Goal: Communication & Community: Answer question/provide support

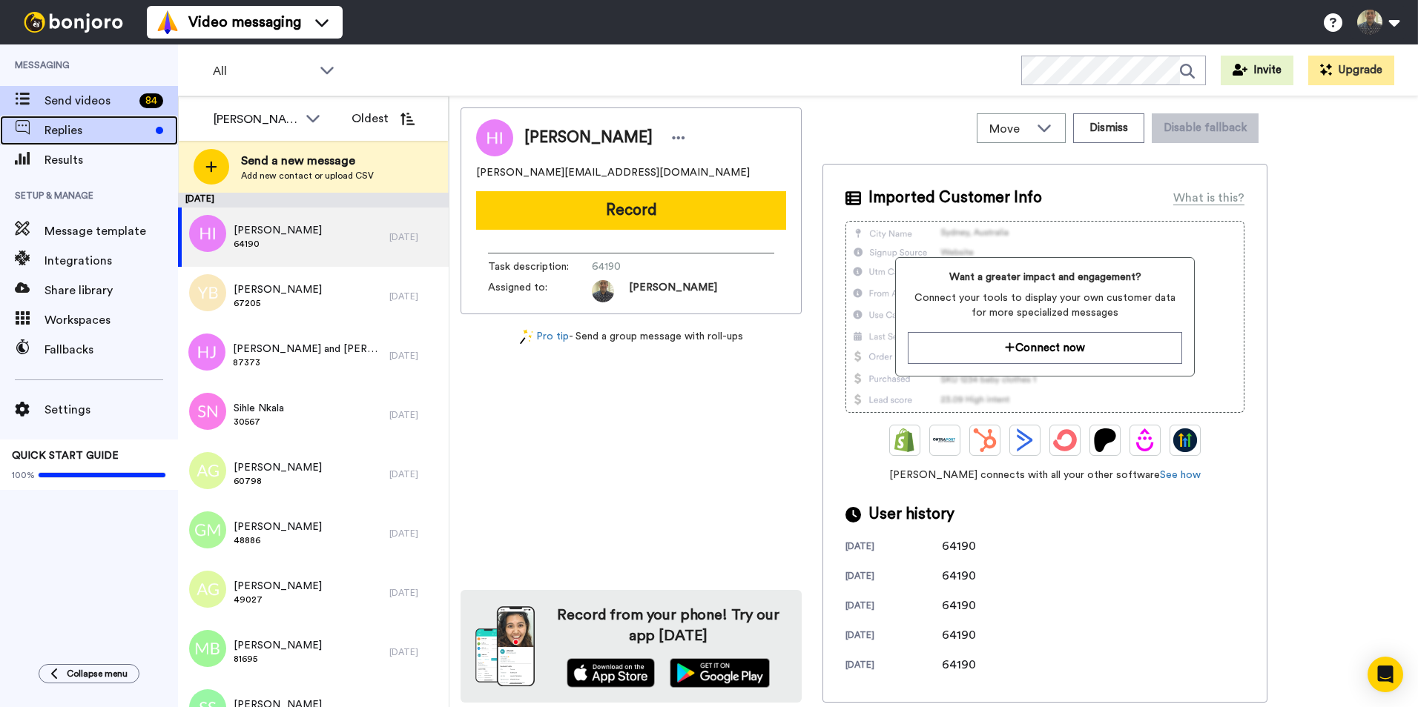
click at [122, 134] on span "Replies" at bounding box center [96, 131] width 105 height 18
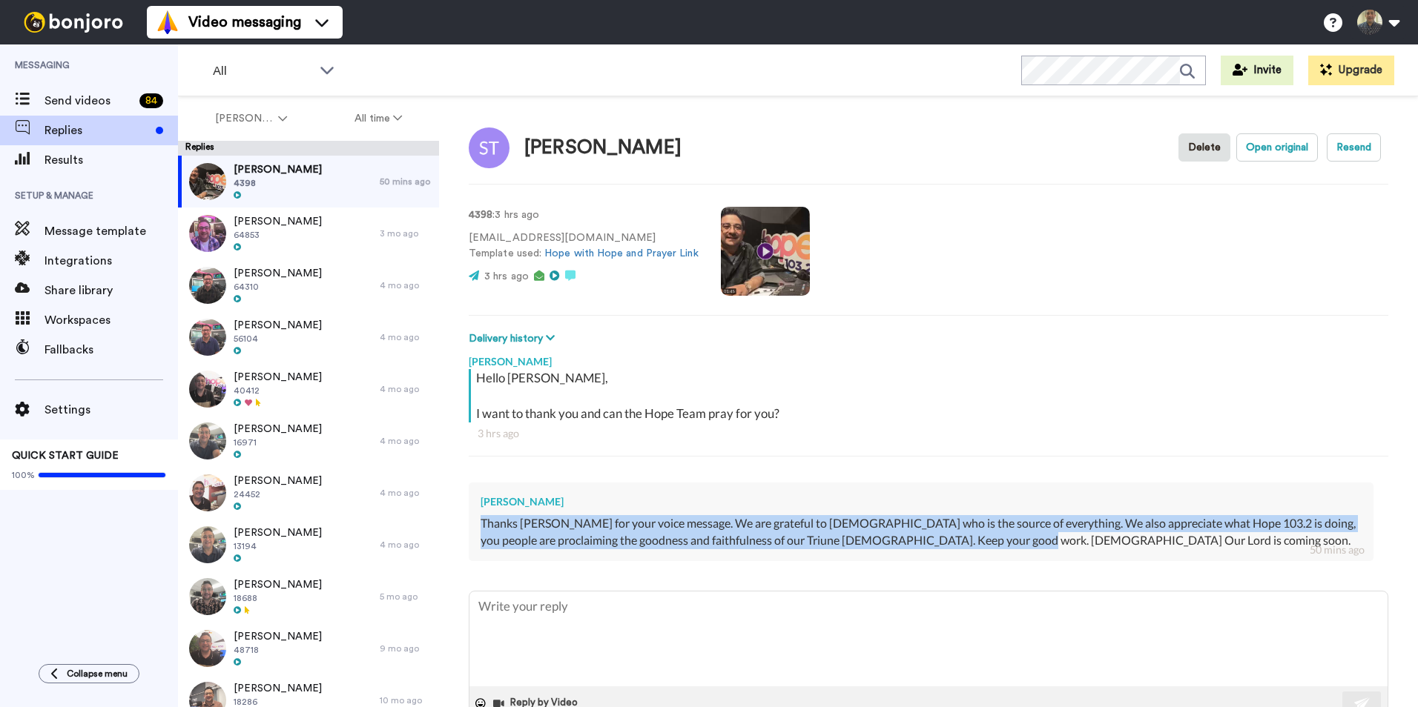
drag, startPoint x: 1023, startPoint y: 543, endPoint x: 476, endPoint y: 512, distance: 547.5
click at [476, 512] on div "[PERSON_NAME] Thanks [PERSON_NAME] for your voice message. We are grateful to […" at bounding box center [921, 522] width 905 height 79
click at [1141, 525] on div "Thanks [PERSON_NAME] for your voice message. We are grateful to [DEMOGRAPHIC_DA…" at bounding box center [921, 532] width 881 height 34
drag, startPoint x: 1009, startPoint y: 549, endPoint x: 475, endPoint y: 504, distance: 535.8
click at [475, 504] on div "[PERSON_NAME] Thanks [PERSON_NAME] for your voice message. We are grateful to […" at bounding box center [921, 522] width 905 height 79
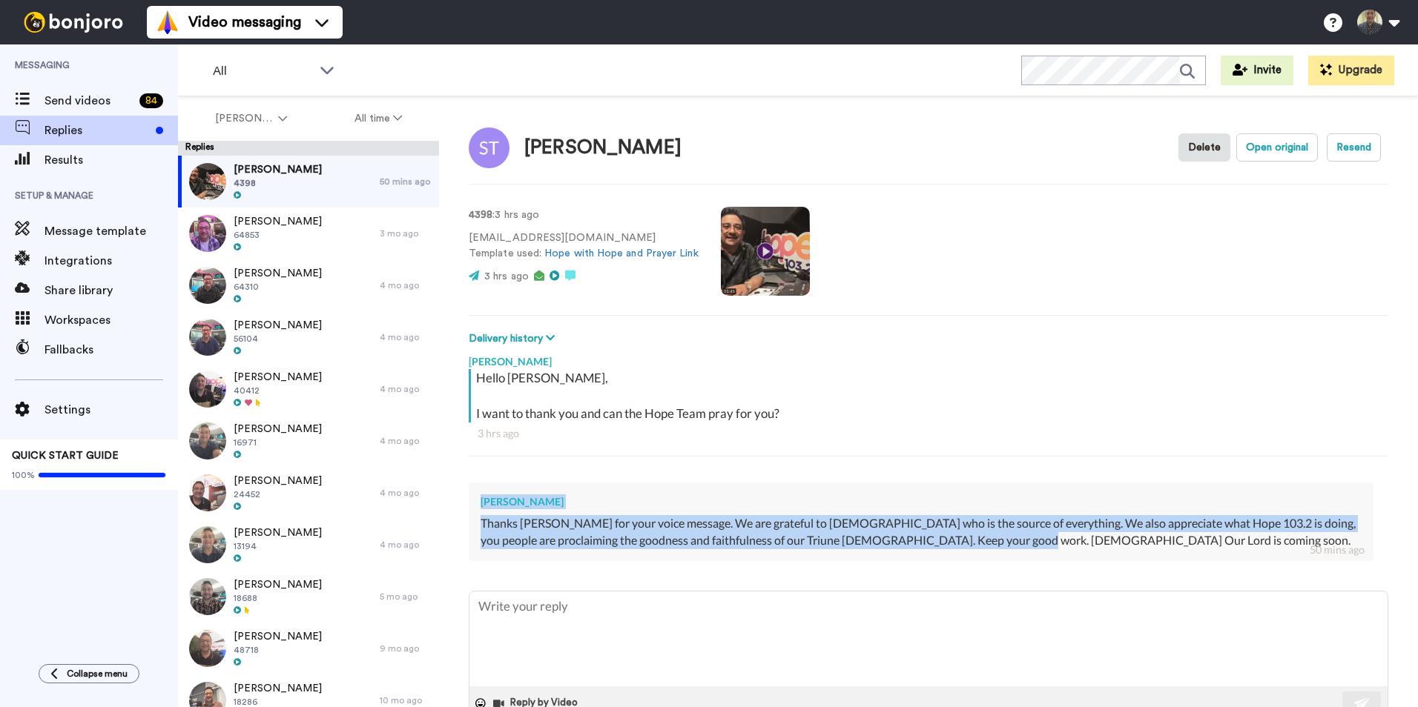
copy div "[PERSON_NAME] Thanks [PERSON_NAME] for your voice message. We are grateful to […"
click at [296, 195] on div "[PERSON_NAME] 4398" at bounding box center [279, 182] width 202 height 52
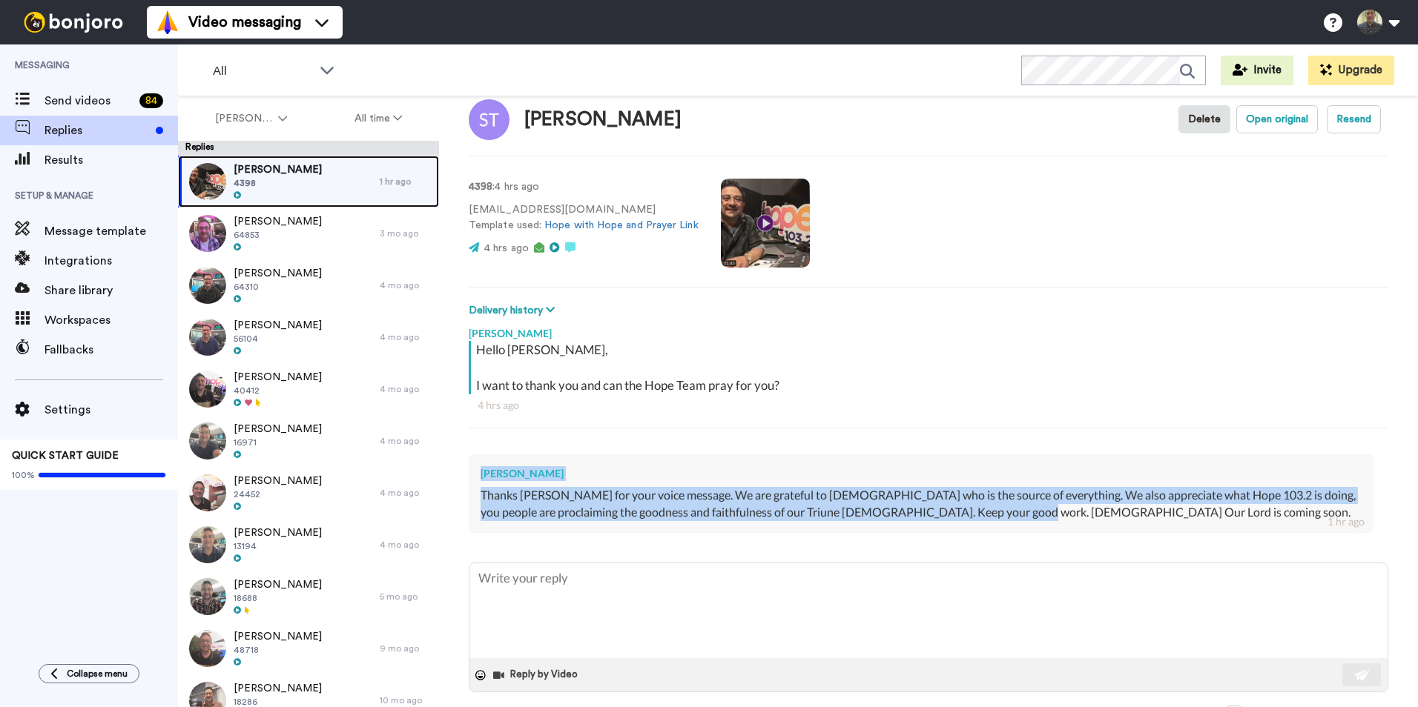
scroll to position [42, 0]
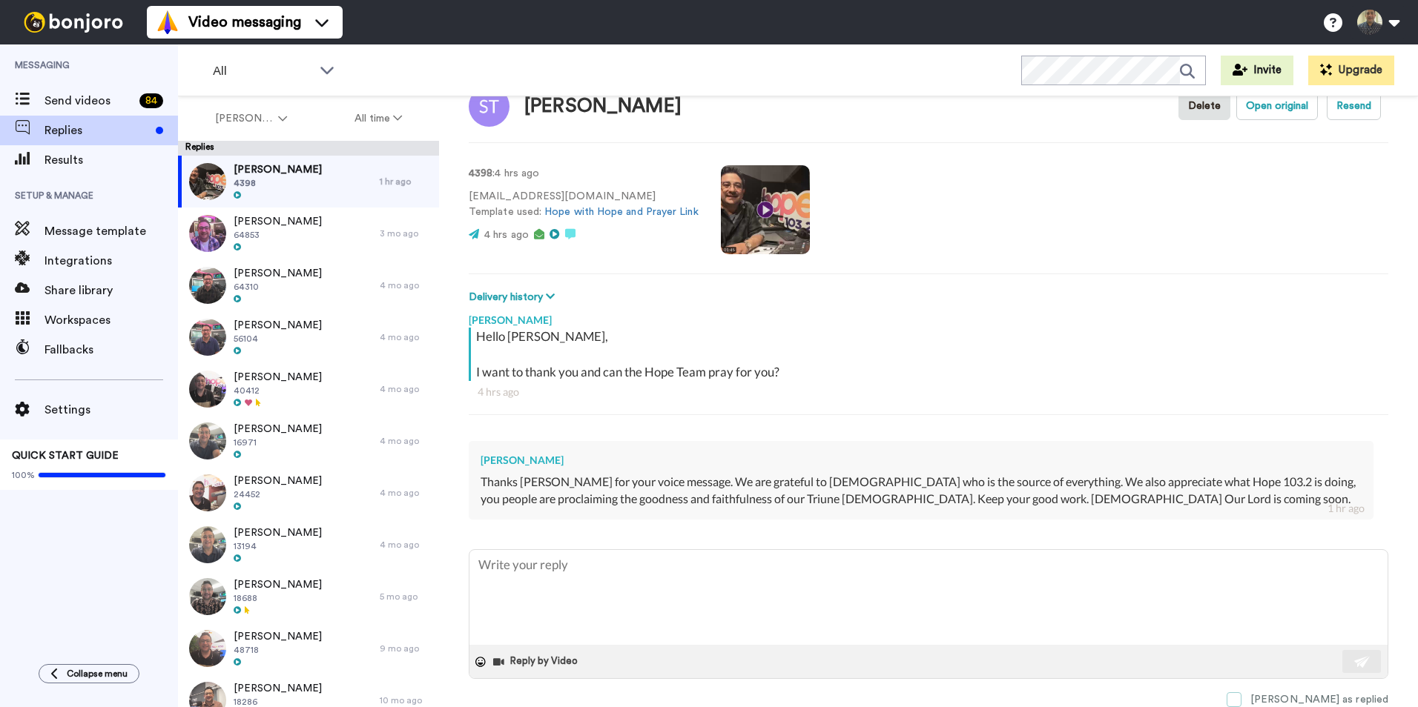
click at [1241, 699] on span at bounding box center [1234, 700] width 15 height 15
type textarea "x"
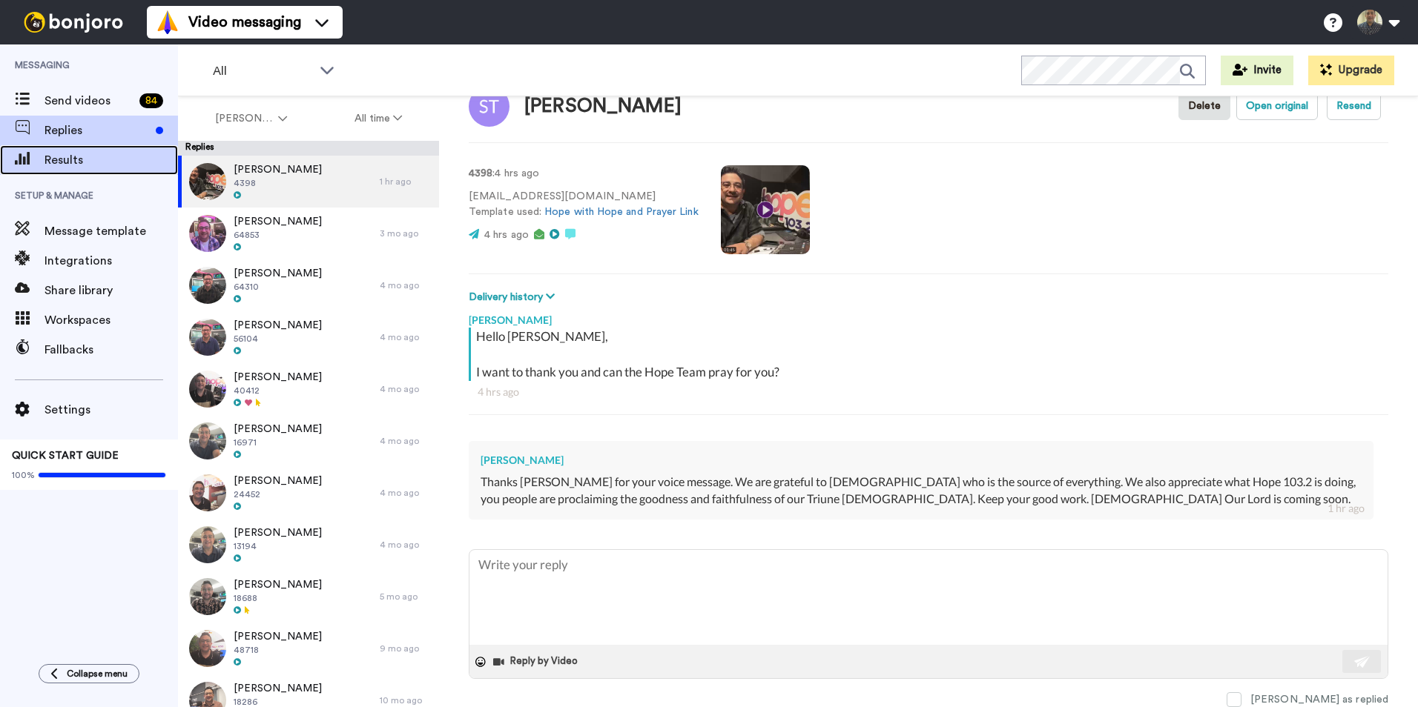
click at [97, 168] on span "Results" at bounding box center [110, 160] width 133 height 18
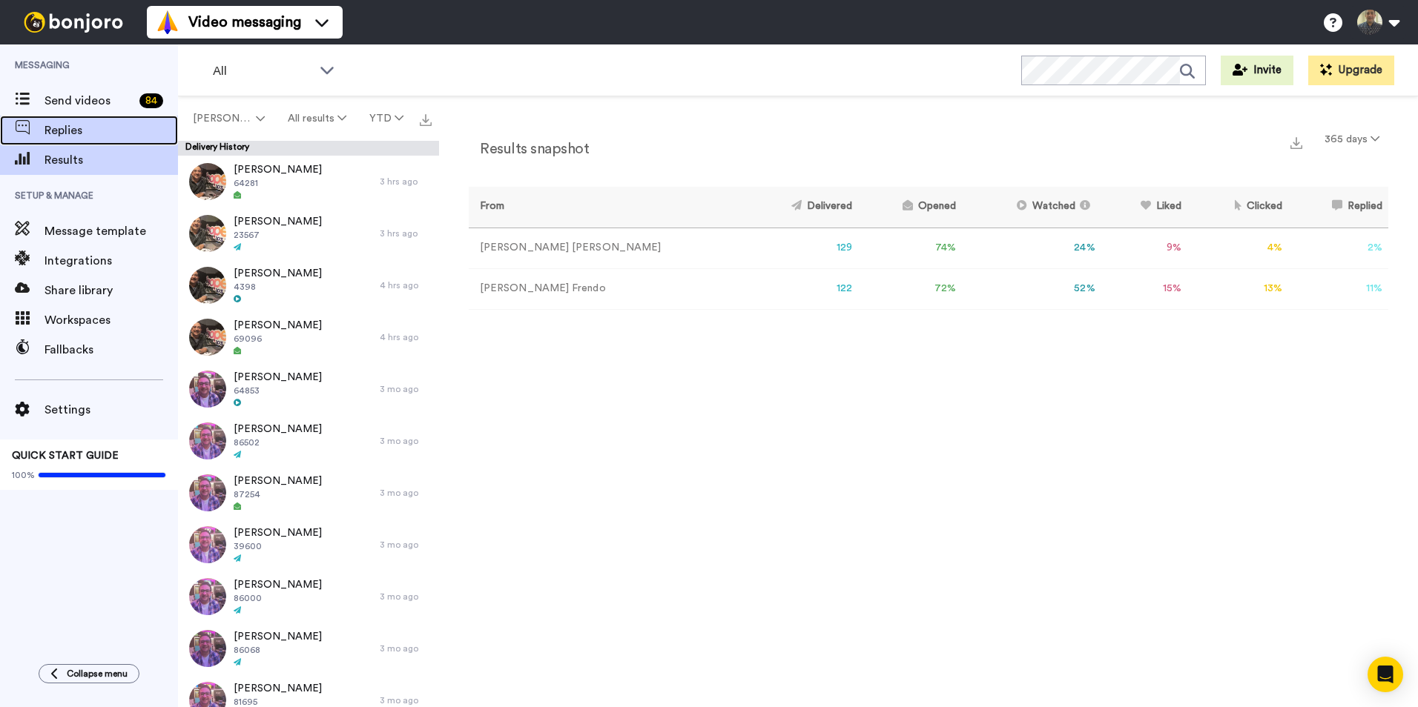
click at [99, 128] on span "Replies" at bounding box center [110, 131] width 133 height 18
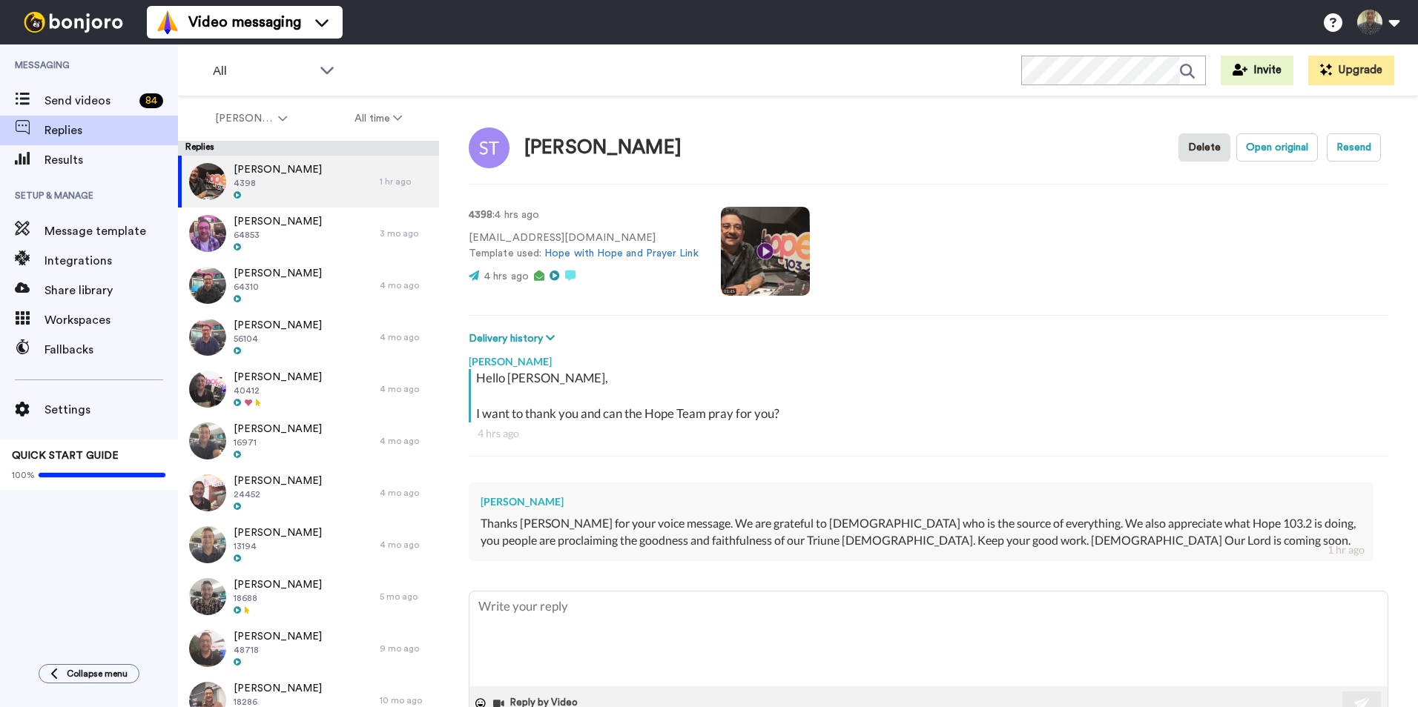
type textarea "x"
